Goal: Task Accomplishment & Management: Manage account settings

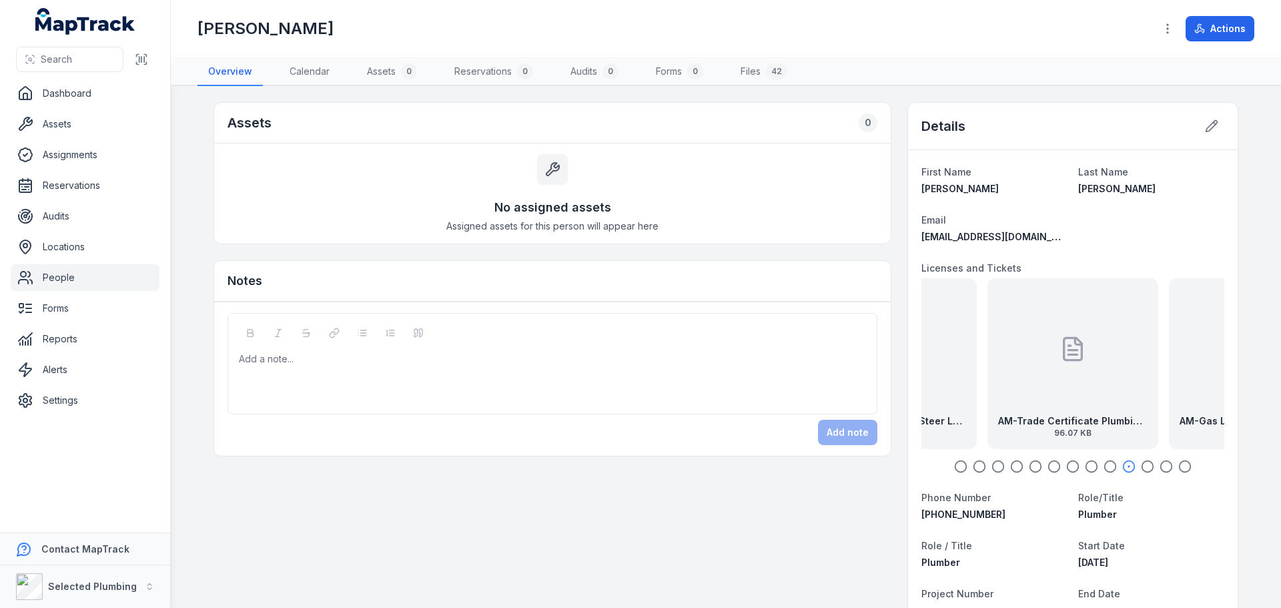
click at [86, 272] on link "People" at bounding box center [85, 277] width 149 height 27
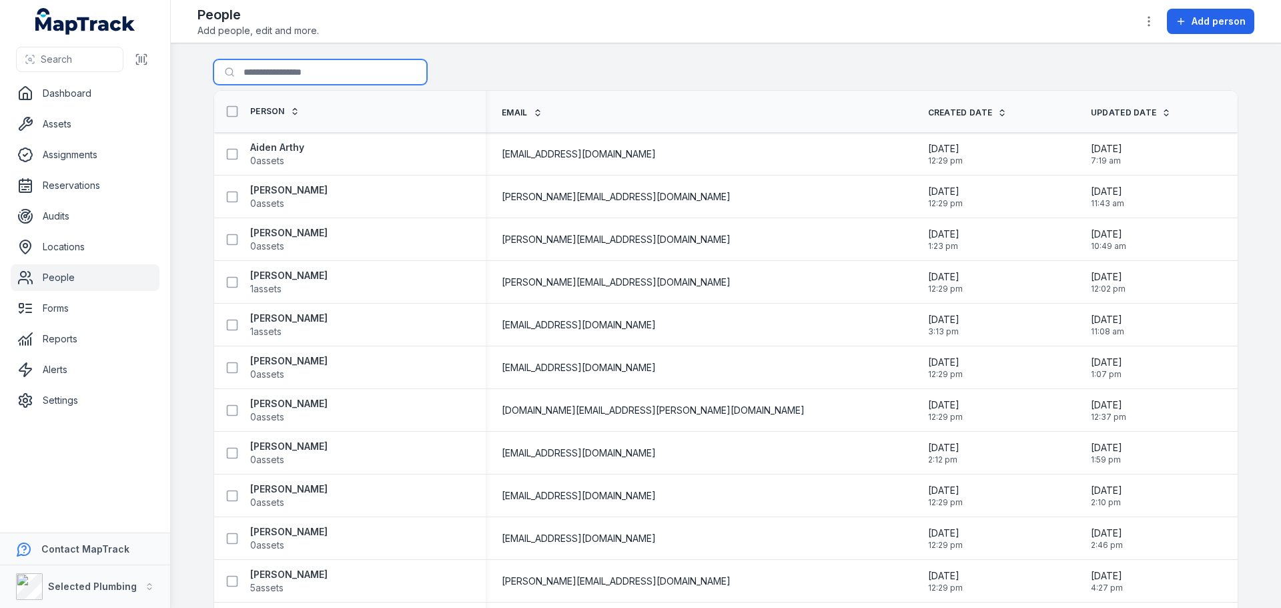
click at [277, 71] on input "Search for people" at bounding box center [319, 71] width 213 height 25
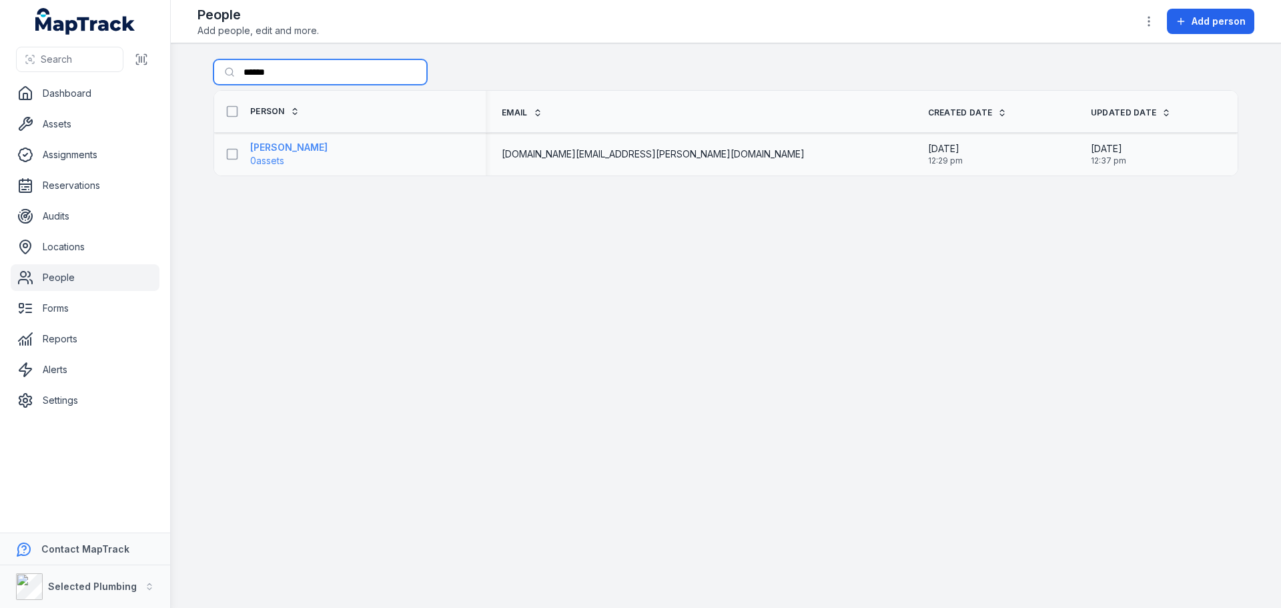
type input "******"
click at [268, 144] on strong "[PERSON_NAME]" at bounding box center [288, 147] width 77 height 13
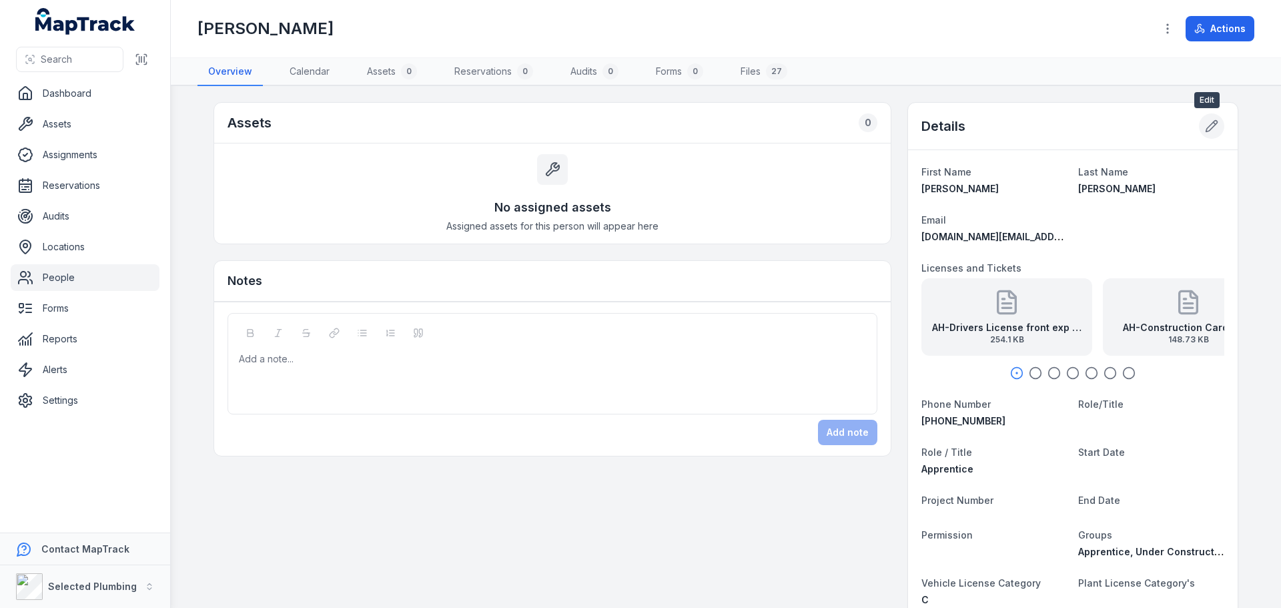
click at [1206, 125] on icon at bounding box center [1211, 125] width 13 height 13
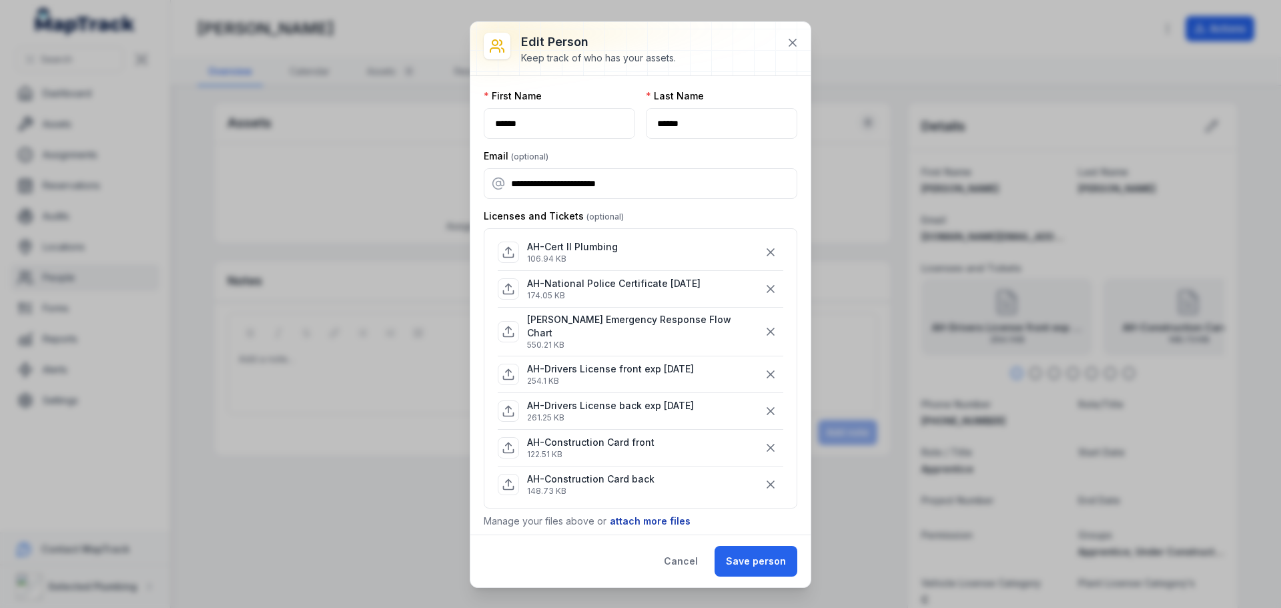
click at [636, 518] on button "attach more files" at bounding box center [650, 521] width 82 height 15
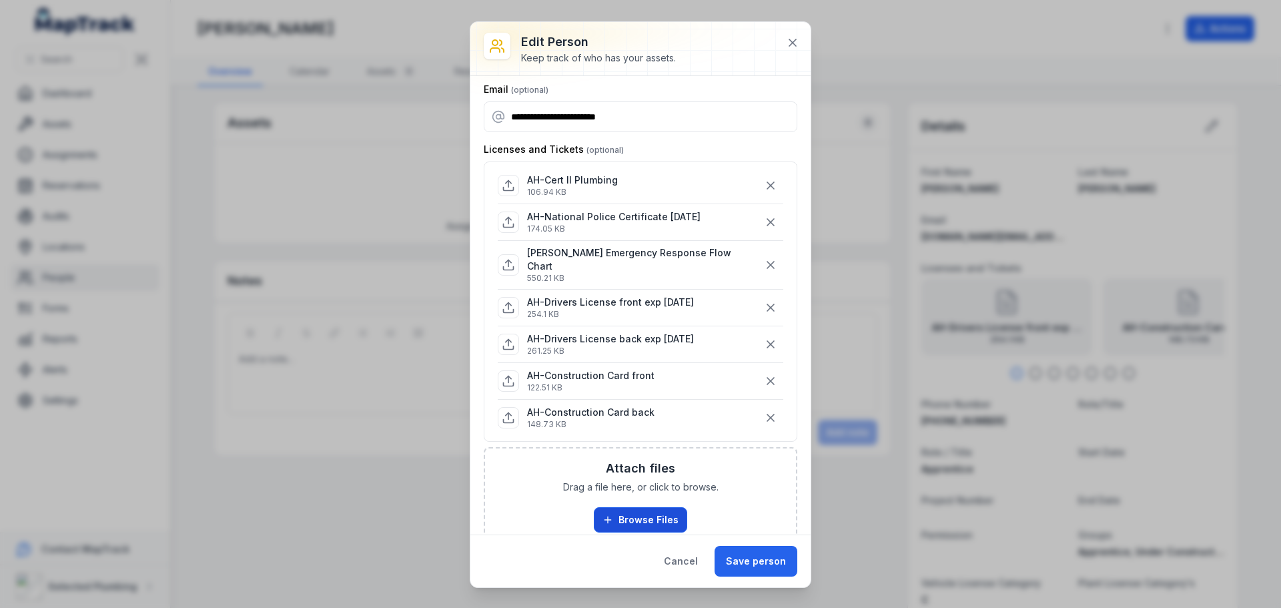
click at [656, 512] on button "Browse Files" at bounding box center [640, 519] width 93 height 25
click at [624, 511] on button "Browse Files" at bounding box center [640, 519] width 93 height 25
click at [765, 264] on icon "button" at bounding box center [770, 264] width 13 height 13
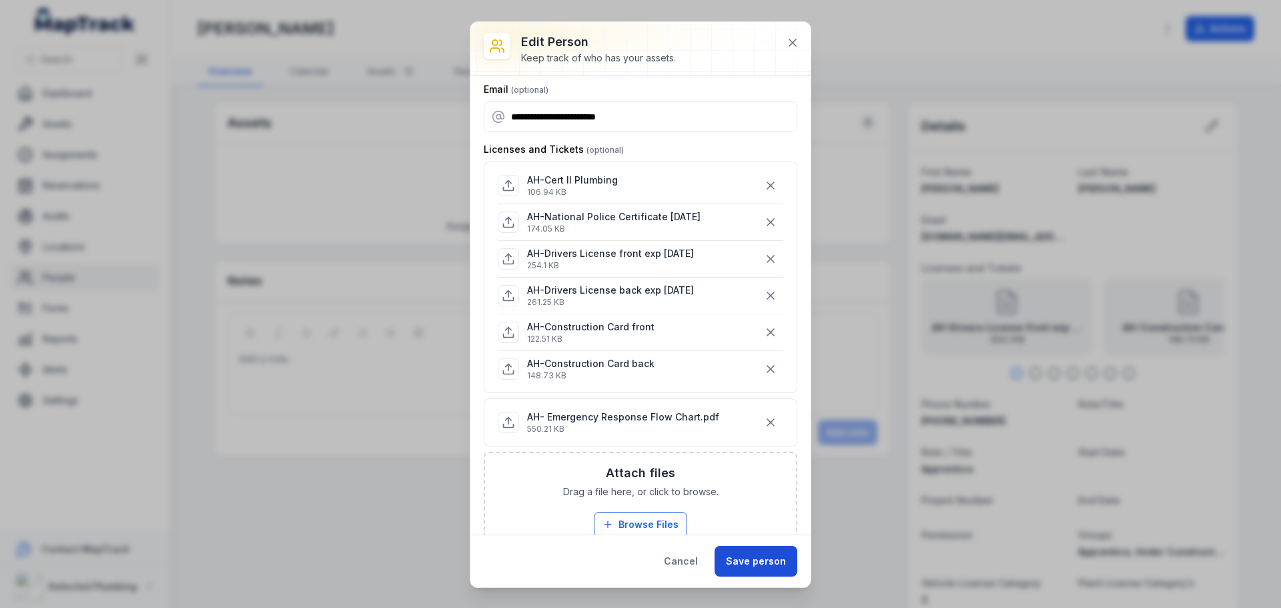
click at [758, 560] on button "Save person" at bounding box center [755, 561] width 83 height 31
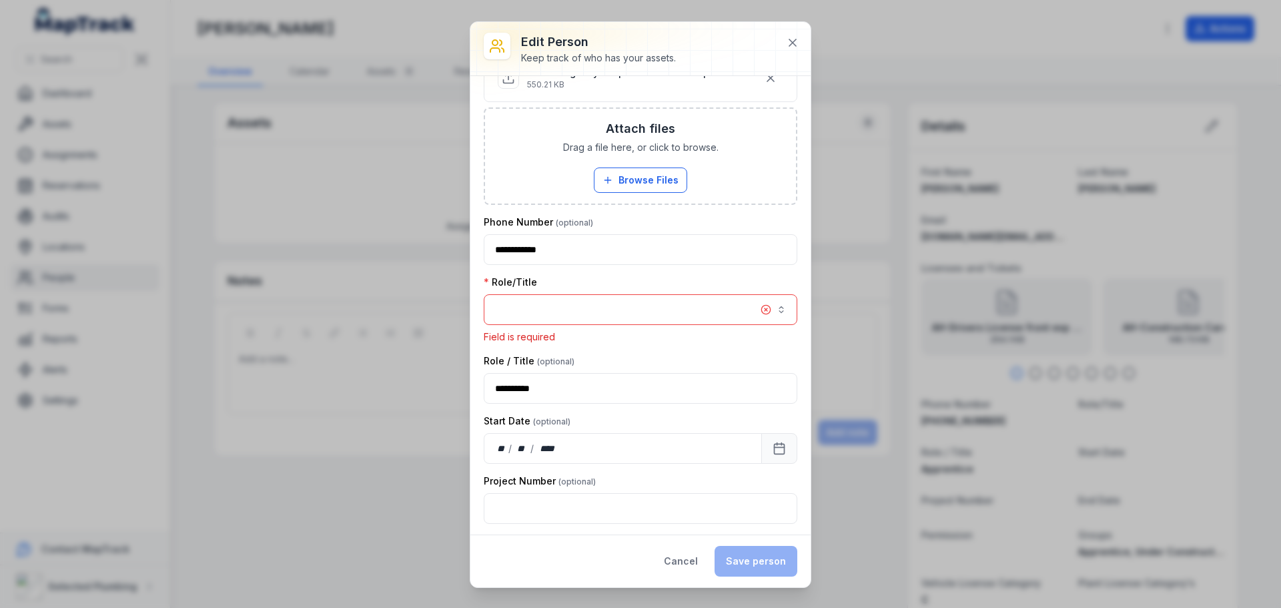
scroll to position [416, 0]
click at [644, 300] on button "button" at bounding box center [641, 305] width 314 height 31
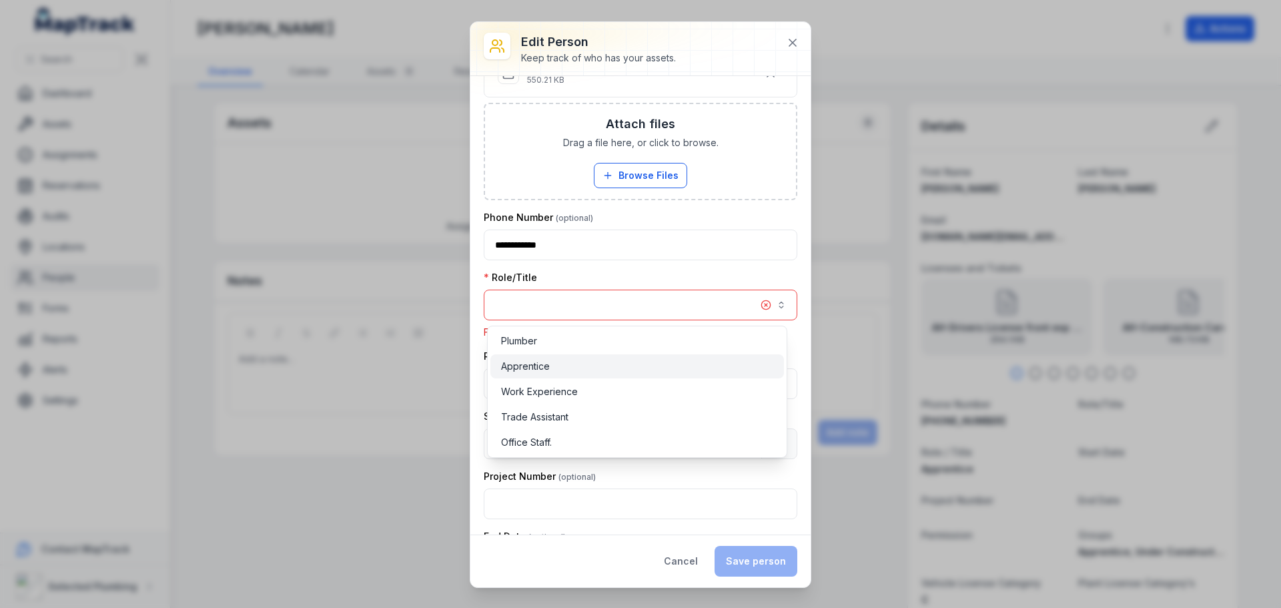
click at [611, 360] on div "Apprentice" at bounding box center [637, 366] width 272 height 13
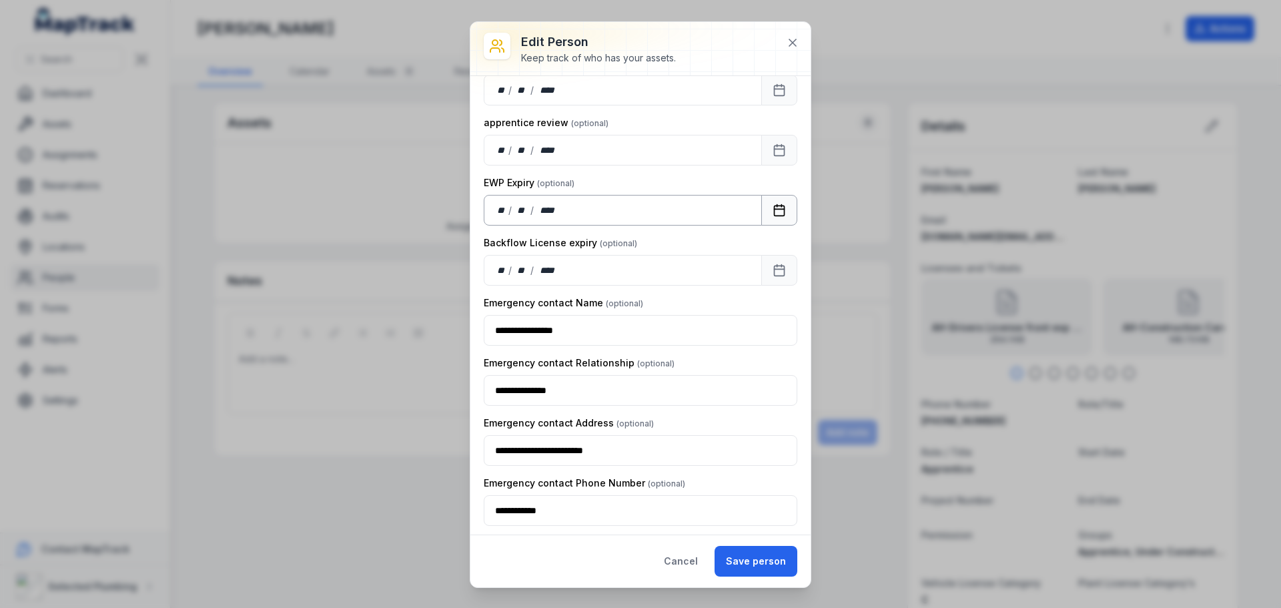
scroll to position [1716, 0]
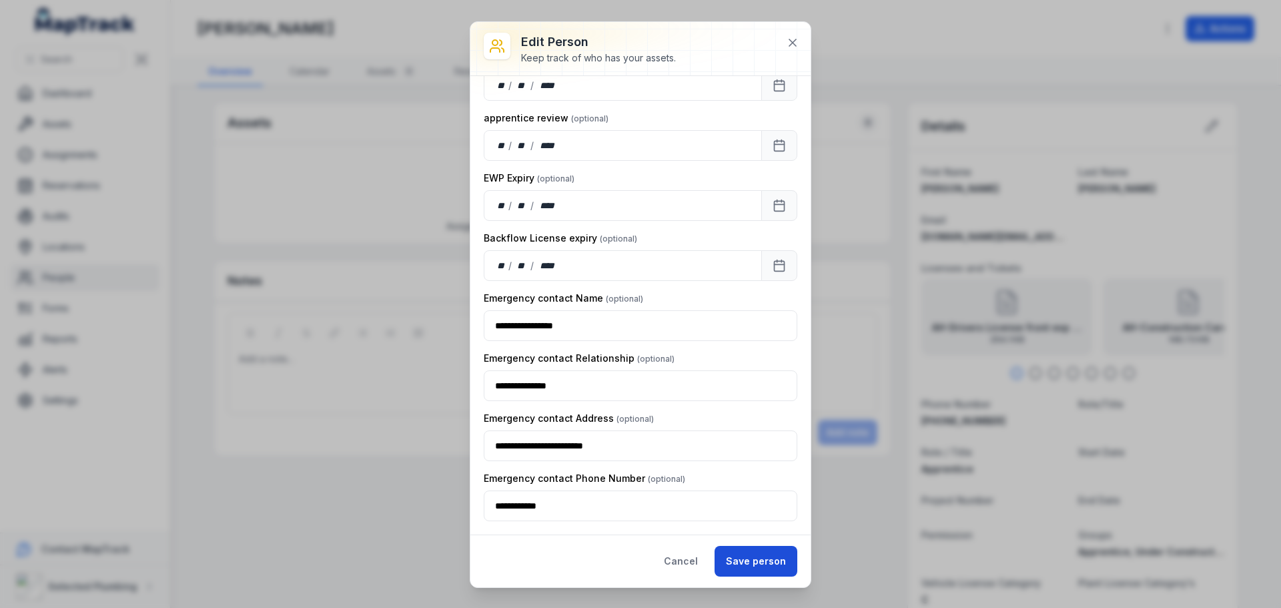
click at [741, 553] on button "Save person" at bounding box center [755, 561] width 83 height 31
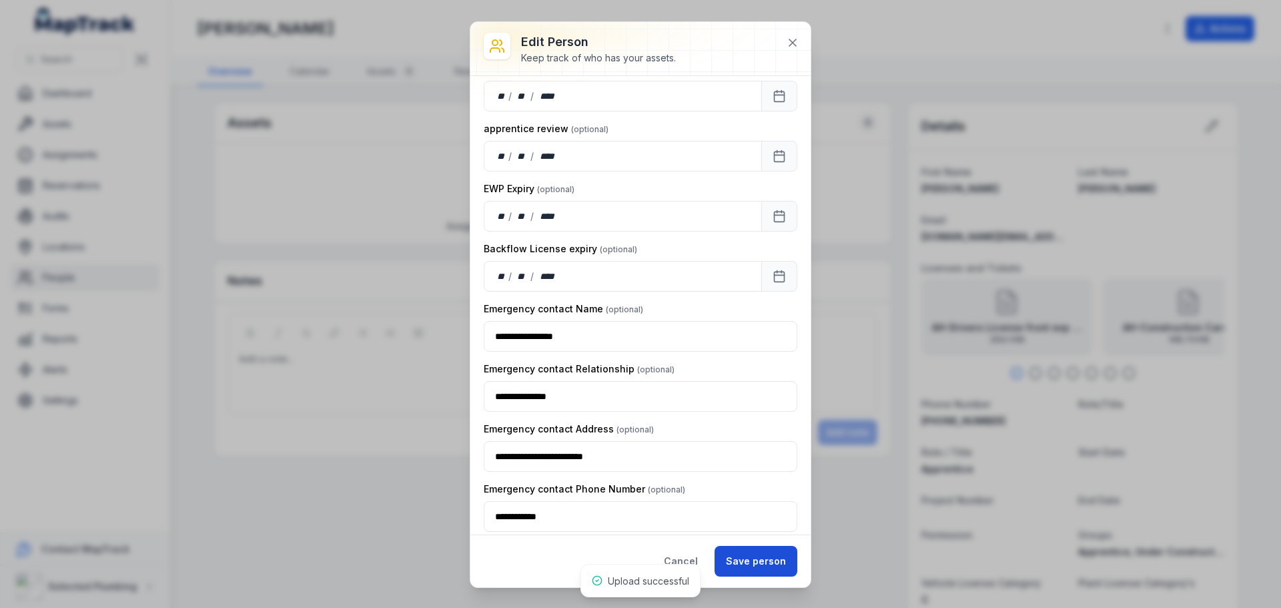
scroll to position [1726, 0]
